Goal: Task Accomplishment & Management: Manage account settings

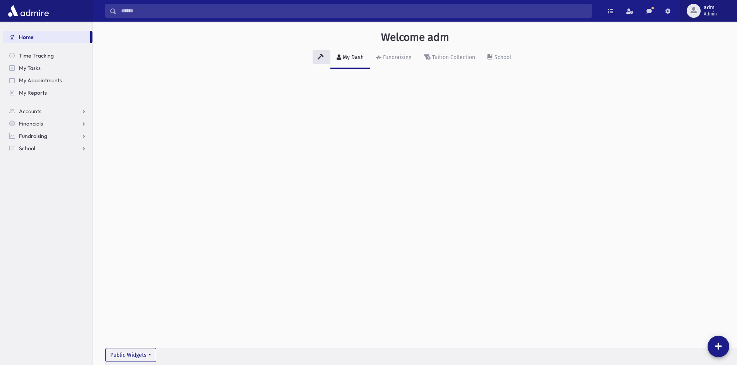
click at [695, 10] on span "button" at bounding box center [693, 10] width 6 height 6
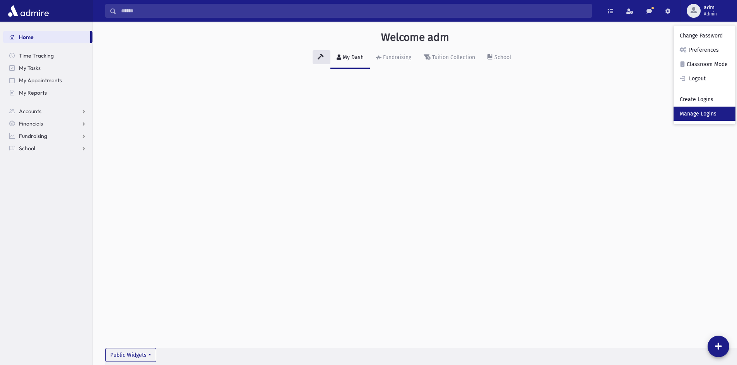
click at [682, 114] on link "Manage Logins" at bounding box center [704, 114] width 62 height 14
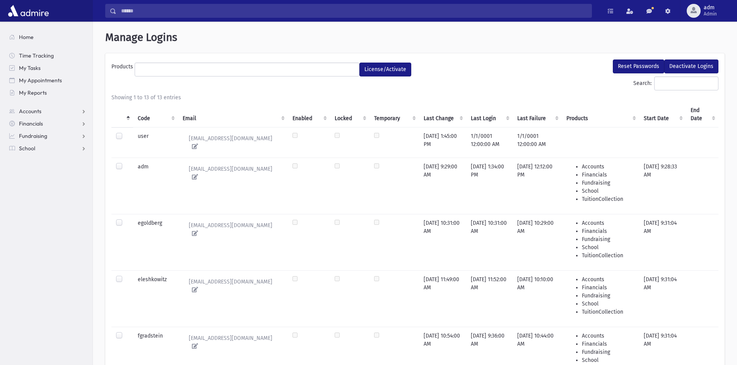
select select
click at [675, 81] on input "Search:" at bounding box center [686, 84] width 64 height 14
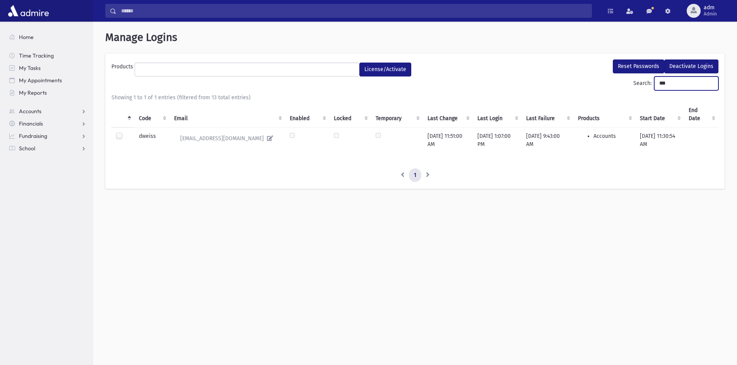
type input "***"
click at [116, 136] on td at bounding box center [122, 137] width 23 height 19
click at [125, 133] on label at bounding box center [125, 133] width 0 height 0
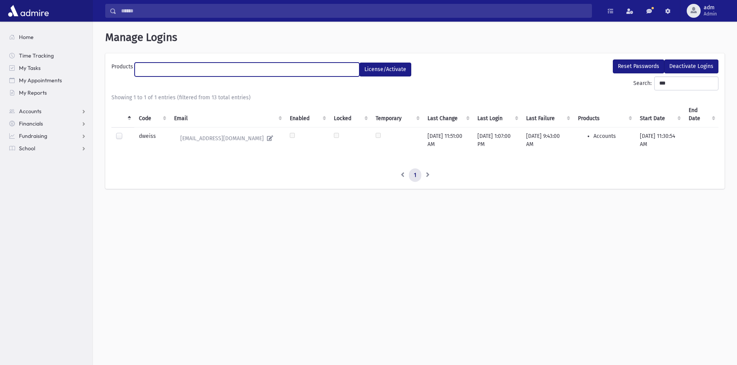
click at [167, 72] on ul at bounding box center [247, 69] width 224 height 12
click at [185, 72] on ul "× × School" at bounding box center [247, 69] width 224 height 13
click at [230, 66] on ul "× × School × TuitionCollection" at bounding box center [247, 69] width 224 height 13
click at [285, 67] on ul "× × Fundraising × School × TuitionCollection" at bounding box center [247, 69] width 224 height 13
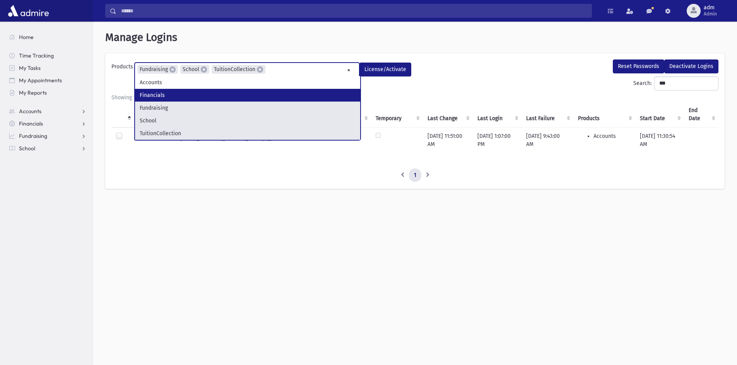
drag, startPoint x: 271, startPoint y: 99, endPoint x: 283, endPoint y: 95, distance: 13.2
select select "*"
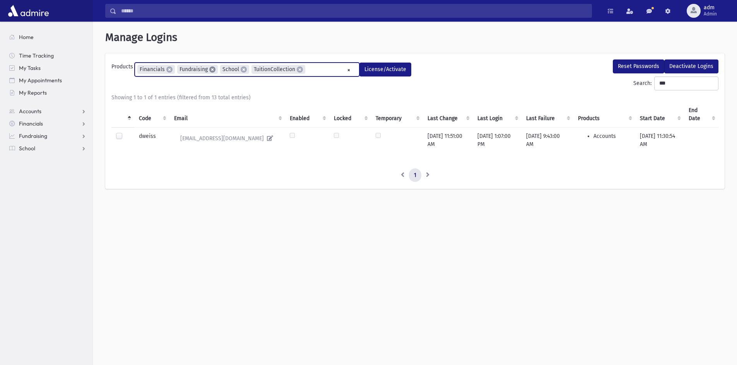
click at [210, 70] on span "×" at bounding box center [212, 69] width 6 height 6
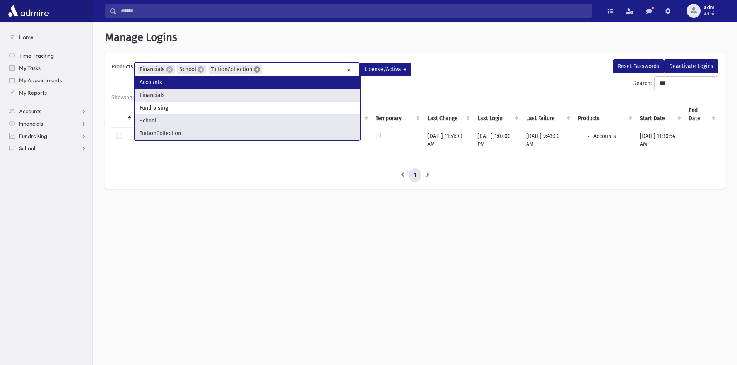
click at [258, 71] on span "×" at bounding box center [257, 69] width 6 height 6
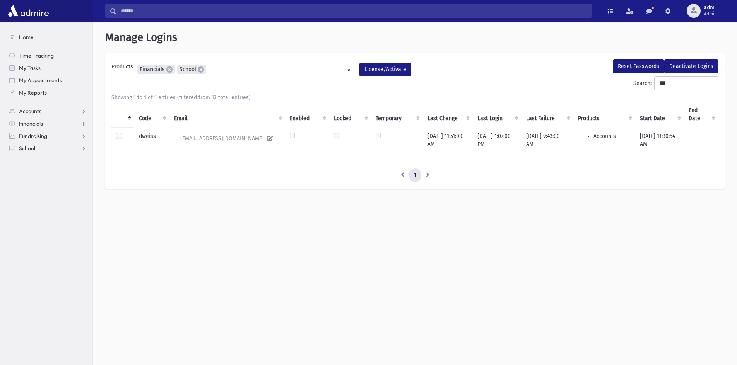
click at [278, 200] on div "**********" at bounding box center [415, 114] width 644 height 184
click at [681, 84] on input "***" at bounding box center [686, 84] width 64 height 14
click at [383, 66] on button "License/Activate" at bounding box center [385, 70] width 52 height 14
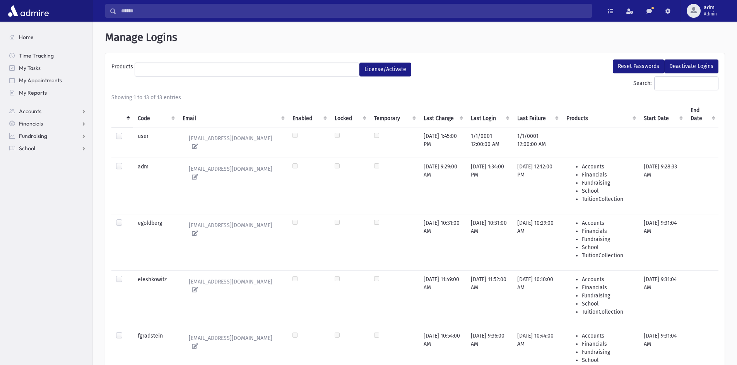
select select
click at [658, 83] on input "Search:" at bounding box center [686, 84] width 64 height 14
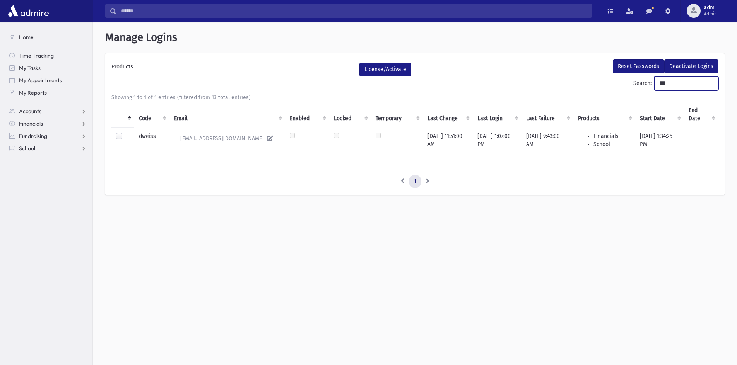
type input "***"
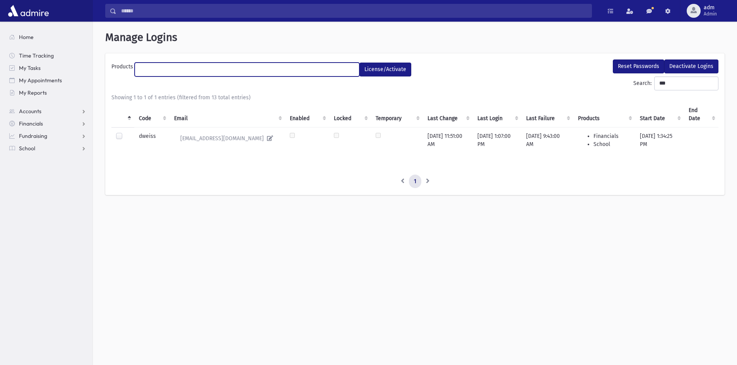
click at [163, 65] on ul at bounding box center [247, 69] width 224 height 12
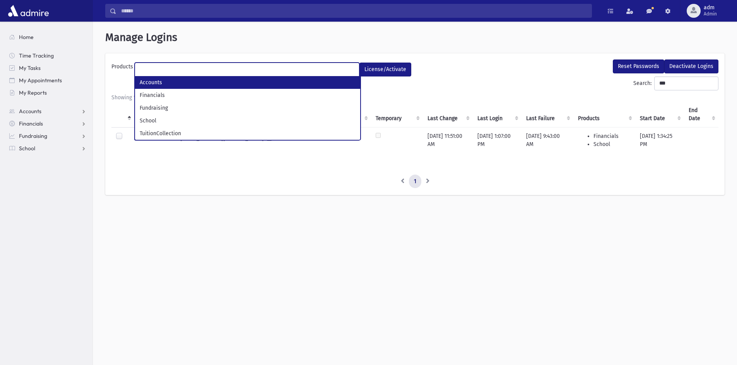
select select "*"
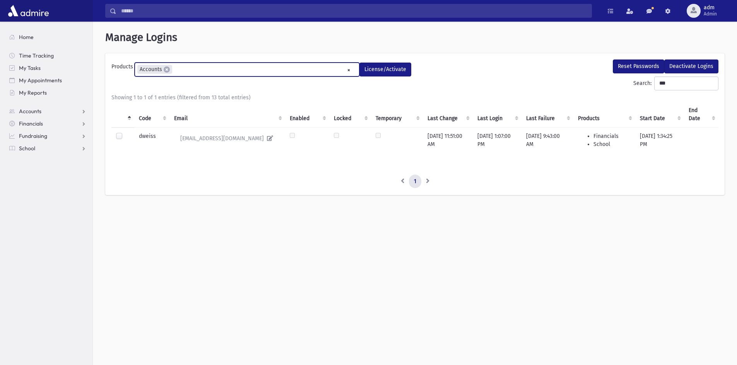
click at [188, 71] on ul "× × Accounts" at bounding box center [247, 69] width 224 height 13
click at [230, 72] on ul "× × Accounts × Financials" at bounding box center [247, 69] width 224 height 13
click at [125, 133] on label at bounding box center [125, 133] width 0 height 0
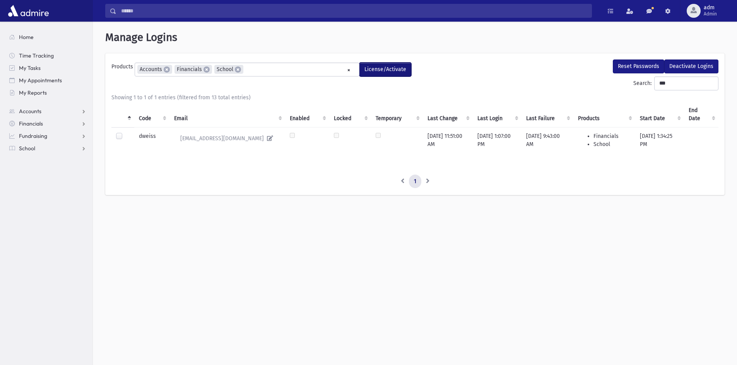
click at [384, 74] on button "License/Activate" at bounding box center [385, 70] width 52 height 14
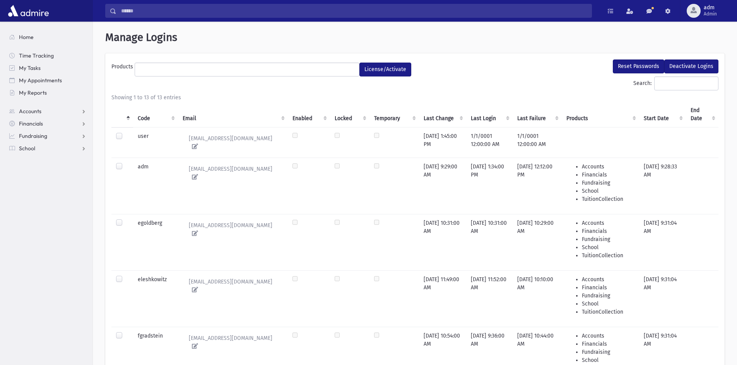
select select
click at [659, 87] on input "Search:" at bounding box center [686, 84] width 64 height 14
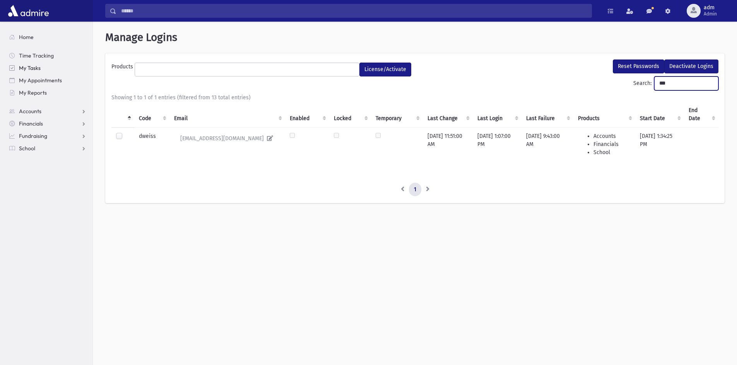
type input "***"
